Goal: Information Seeking & Learning: Learn about a topic

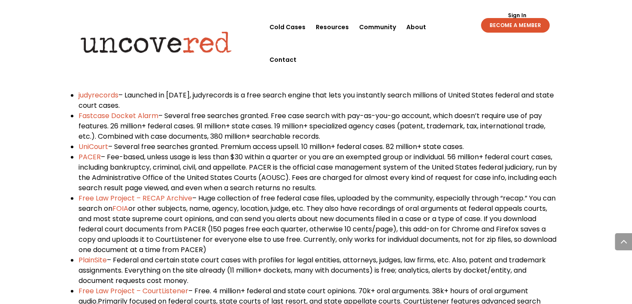
scroll to position [499, 0]
click at [142, 118] on span "Fastcase Docket Alarm" at bounding box center [119, 115] width 80 height 10
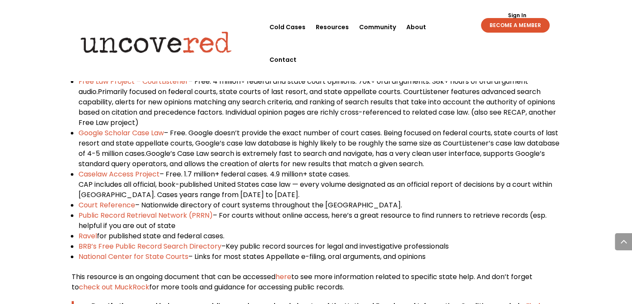
scroll to position [711, 0]
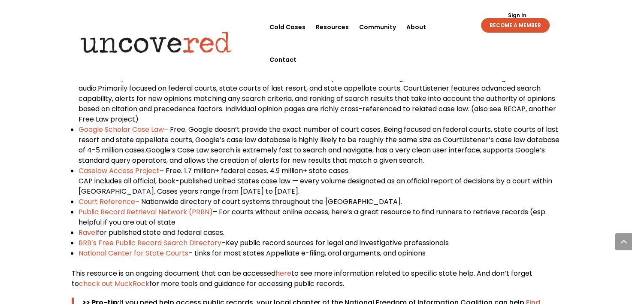
click at [146, 133] on span "Google Scholar Case Law" at bounding box center [121, 129] width 85 height 10
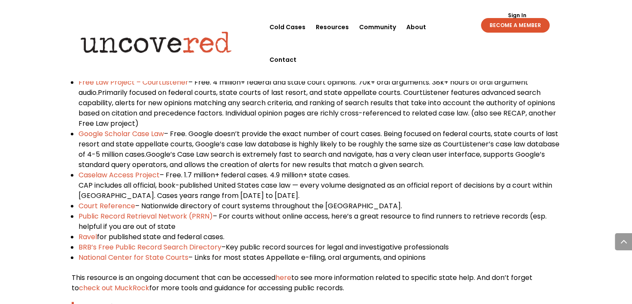
scroll to position [706, 0]
click at [121, 204] on span "Court Reference" at bounding box center [107, 207] width 57 height 10
